Goal: Transaction & Acquisition: Purchase product/service

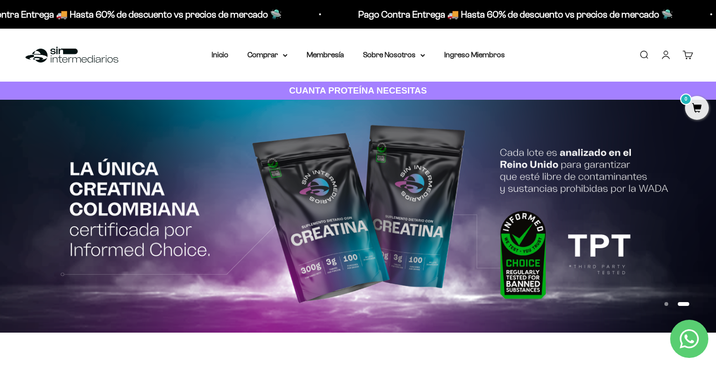
click at [665, 54] on link "Iniciar sesión" at bounding box center [666, 55] width 11 height 11
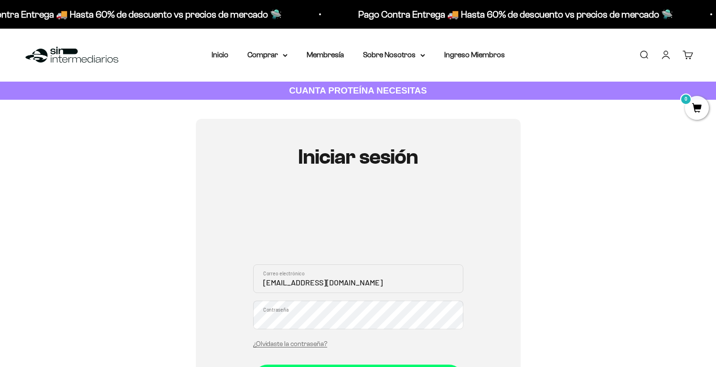
type input "roccello@icloud.com"
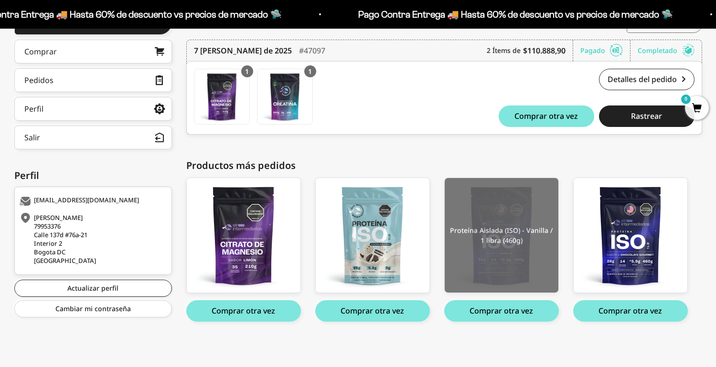
scroll to position [152, 0]
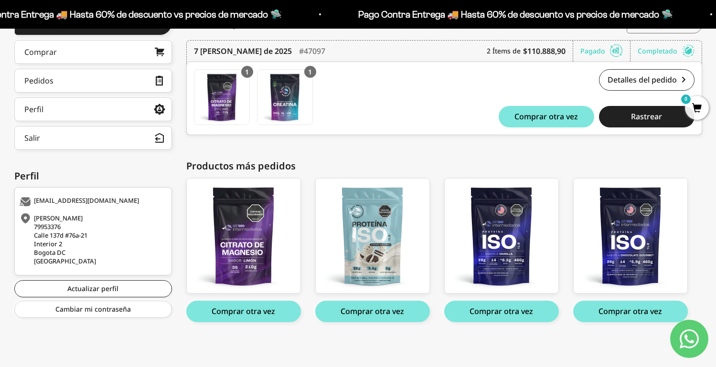
click at [237, 317] on button "Comprar otra vez" at bounding box center [243, 311] width 115 height 21
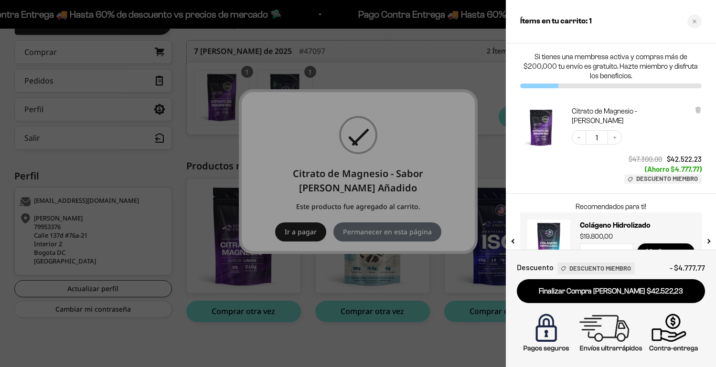
drag, startPoint x: 613, startPoint y: 129, endPoint x: 631, endPoint y: 205, distance: 78.0
click at [613, 133] on button "Increase quantity" at bounding box center [615, 137] width 14 height 14
click at [413, 66] on div at bounding box center [358, 183] width 716 height 367
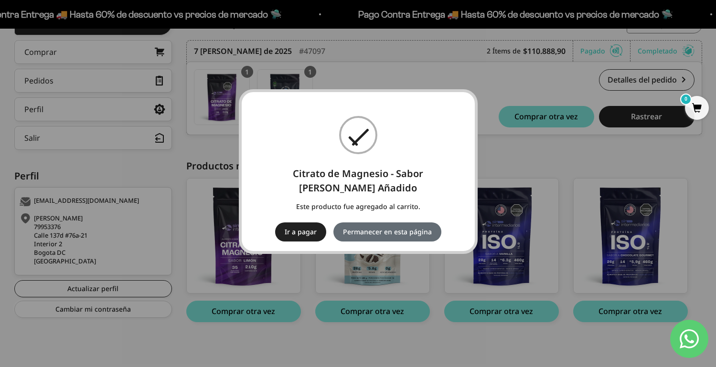
click at [369, 225] on button "Permanecer en esta página" at bounding box center [387, 232] width 108 height 19
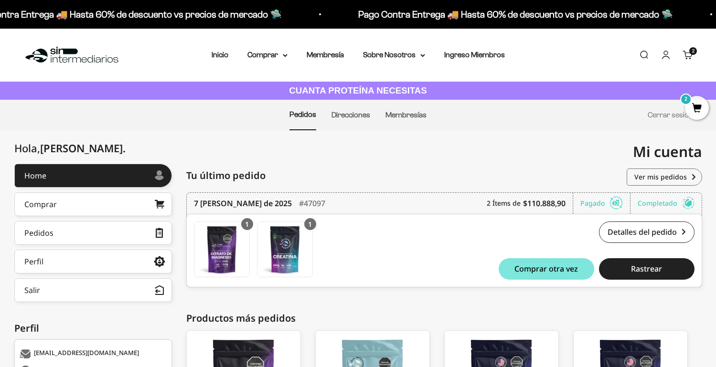
click at [647, 55] on link "Buscar" at bounding box center [644, 55] width 11 height 11
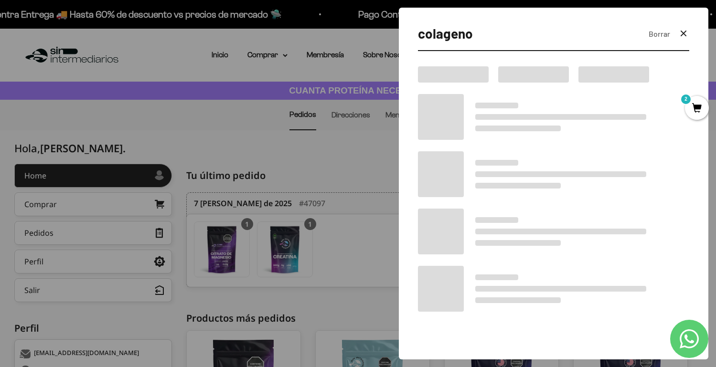
type input "colageno"
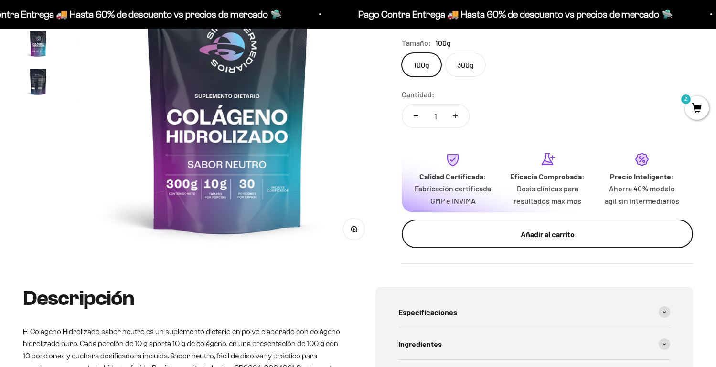
scroll to position [169, 0]
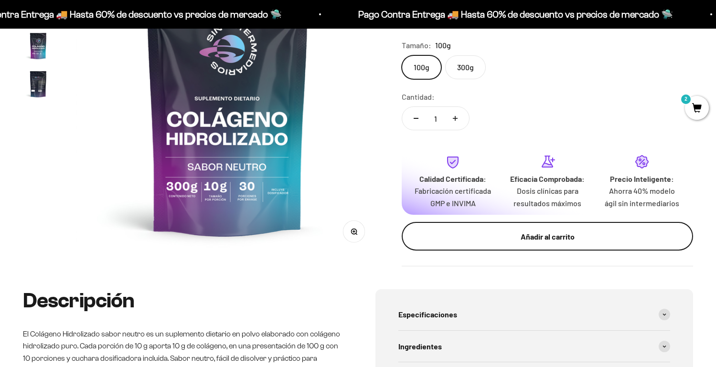
click at [579, 231] on div "Añadir al carrito" at bounding box center [547, 237] width 253 height 12
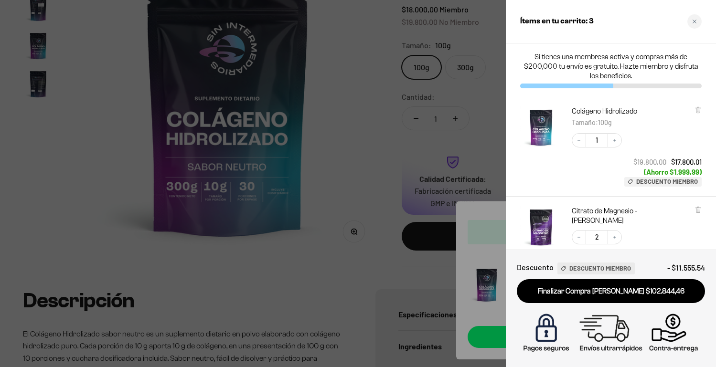
scroll to position [0, 0]
click at [547, 119] on img "Colágeno Hidrolizado - 100g" at bounding box center [541, 128] width 42 height 42
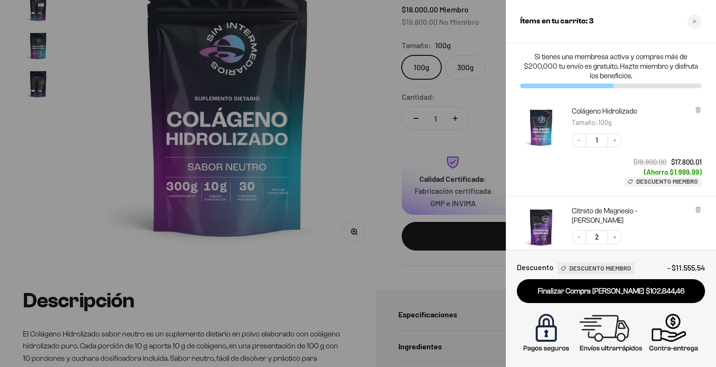
scroll to position [0, 0]
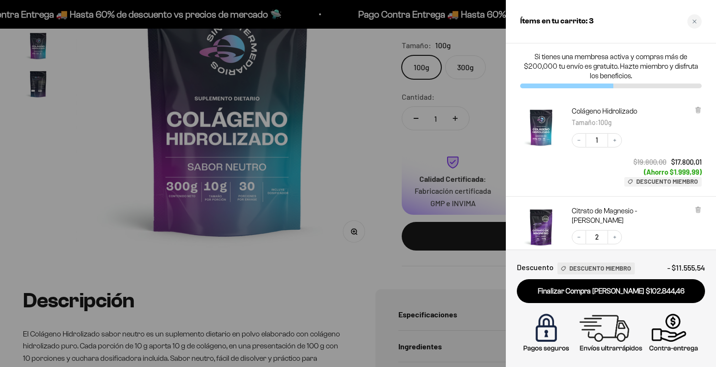
click at [535, 226] on img "Citrato de Magnesio - Sabor Limón" at bounding box center [541, 227] width 42 height 42
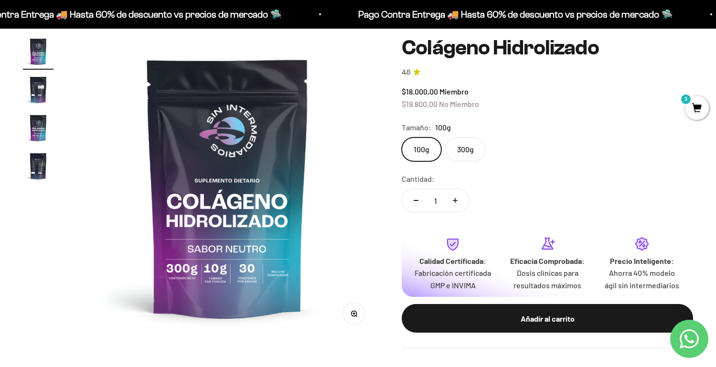
scroll to position [88, 0]
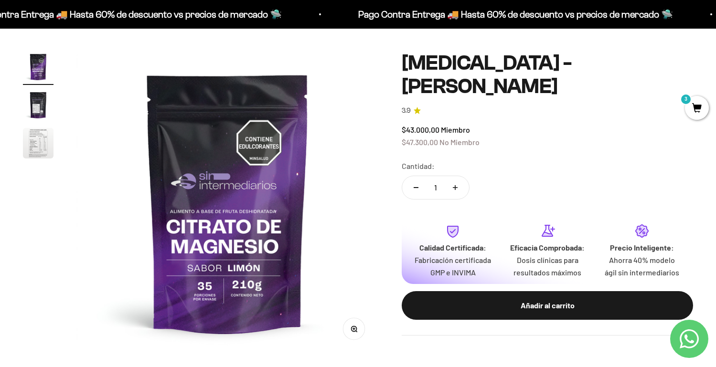
scroll to position [50, 0]
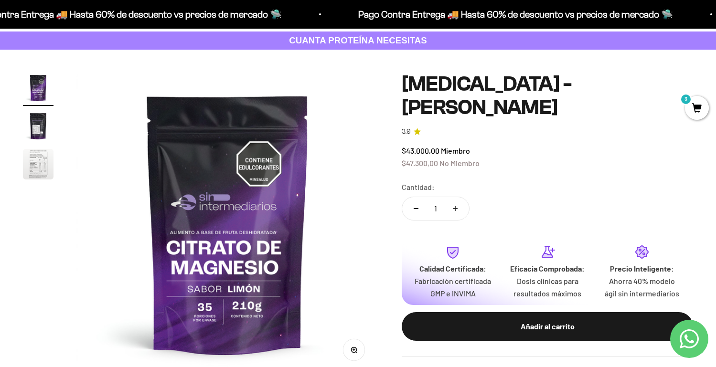
click at [703, 106] on span "3" at bounding box center [697, 108] width 24 height 24
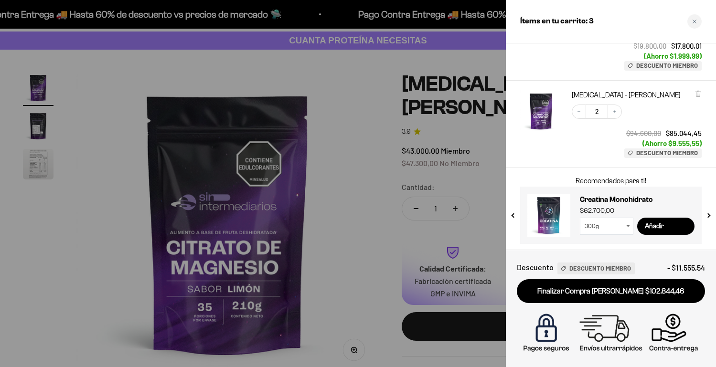
scroll to position [116, 0]
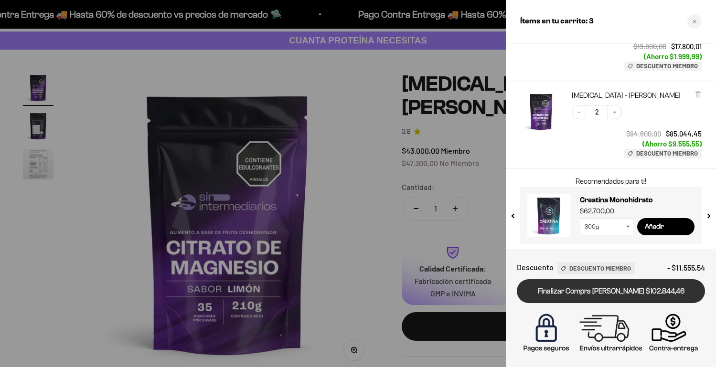
click at [652, 295] on link "Finalizar Compra [PERSON_NAME] $102.844,46" at bounding box center [611, 291] width 188 height 24
